Goal: Complete application form

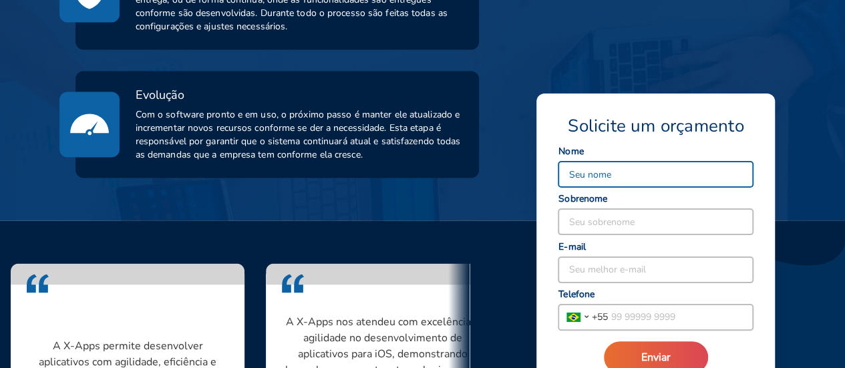
scroll to position [935, 0]
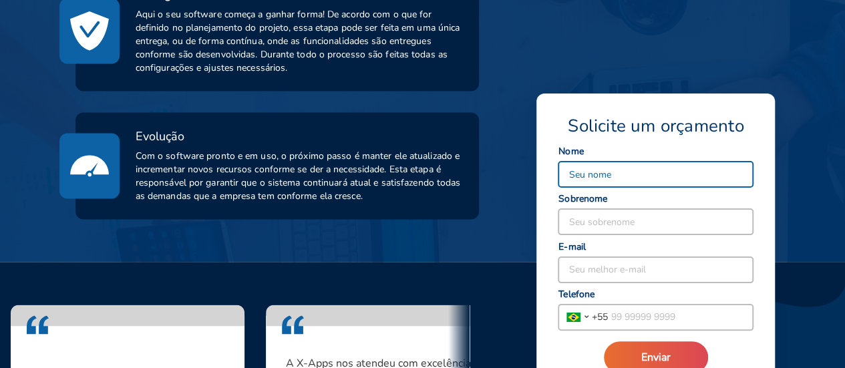
click at [594, 184] on input at bounding box center [655, 174] width 194 height 25
type input "[PERSON_NAME]"
click at [634, 226] on input at bounding box center [655, 221] width 194 height 25
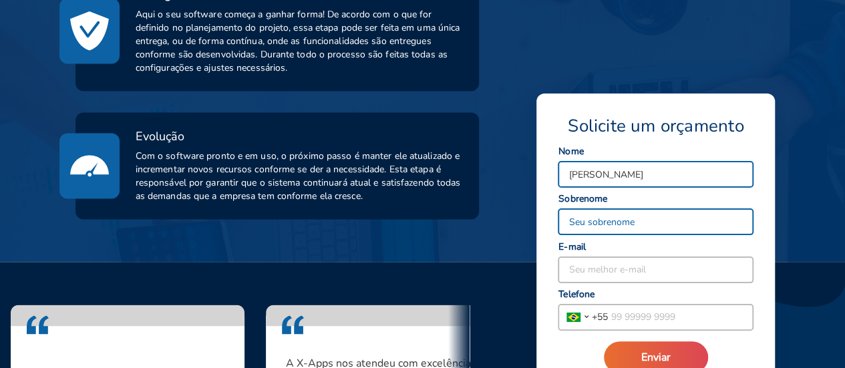
type input "Serra"
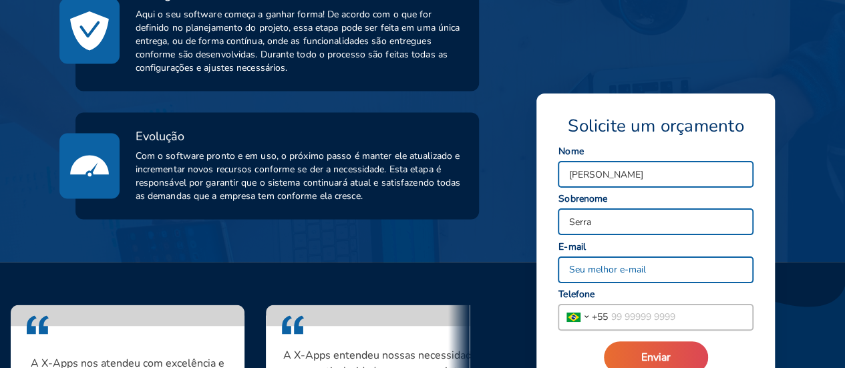
click at [632, 266] on input at bounding box center [655, 269] width 194 height 25
type input "[EMAIL_ADDRESS][DOMAIN_NAME]"
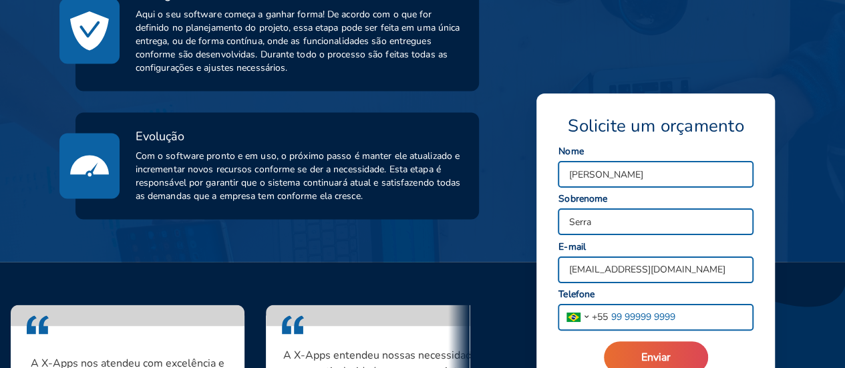
click at [621, 312] on input "tel" at bounding box center [680, 316] width 145 height 25
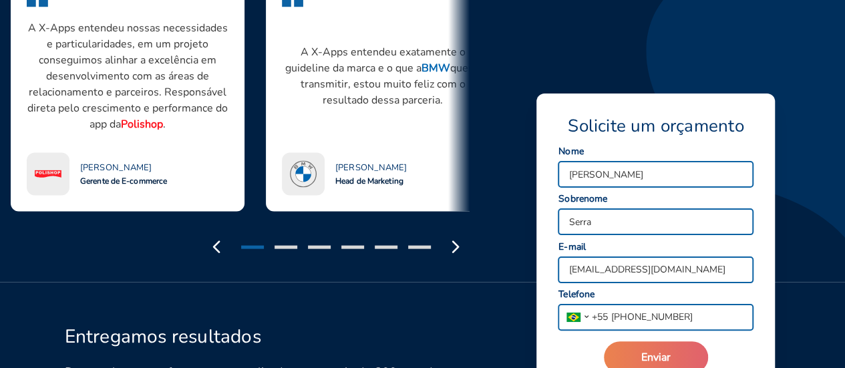
scroll to position [1335, 0]
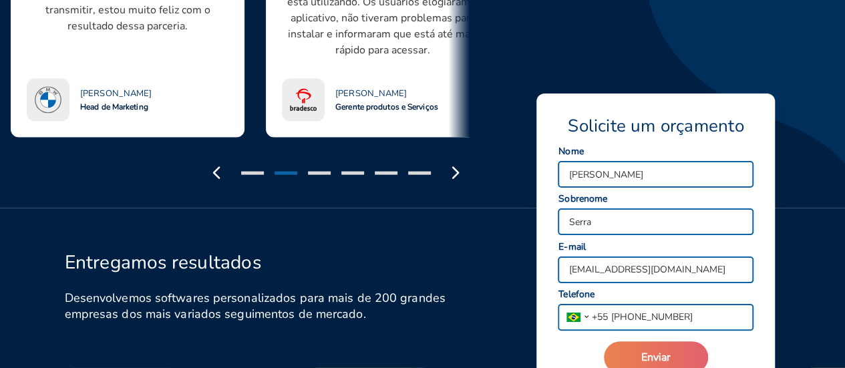
type input "[PHONE_NUMBER]"
click at [672, 355] on button "Enviar" at bounding box center [656, 357] width 104 height 32
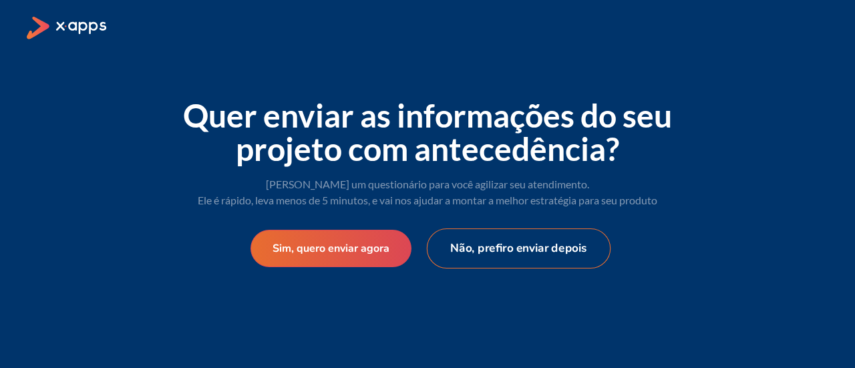
click at [493, 242] on button "Não, prefiro enviar depois" at bounding box center [519, 248] width 184 height 40
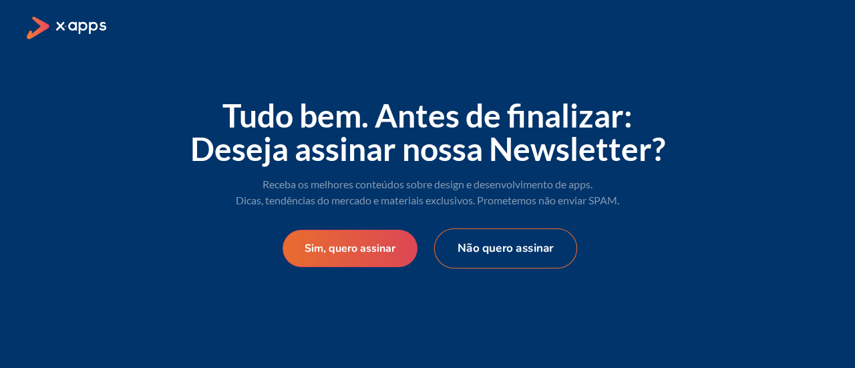
click at [485, 249] on button "Não quero assinar" at bounding box center [505, 248] width 143 height 40
